Goal: Task Accomplishment & Management: Use online tool/utility

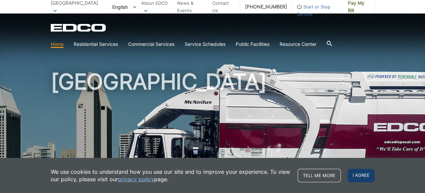
click at [371, 179] on span "I agree" at bounding box center [361, 176] width 27 height 14
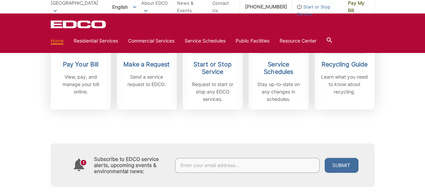
scroll to position [205, 0]
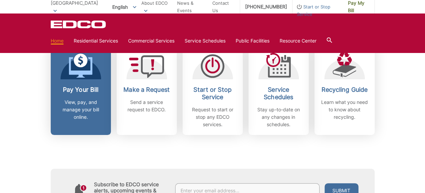
click at [76, 101] on p "View, pay, and manage your bill online." at bounding box center [81, 110] width 50 height 22
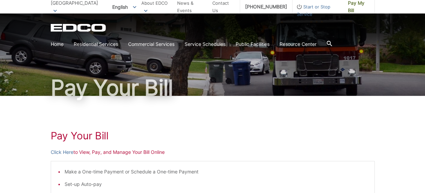
scroll to position [27, 0]
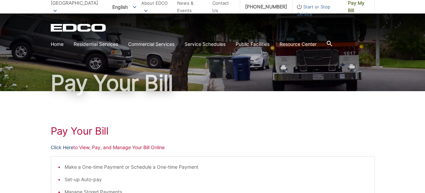
click at [63, 148] on link "Click Here" at bounding box center [62, 147] width 23 height 7
